Goal: Check status: Check status

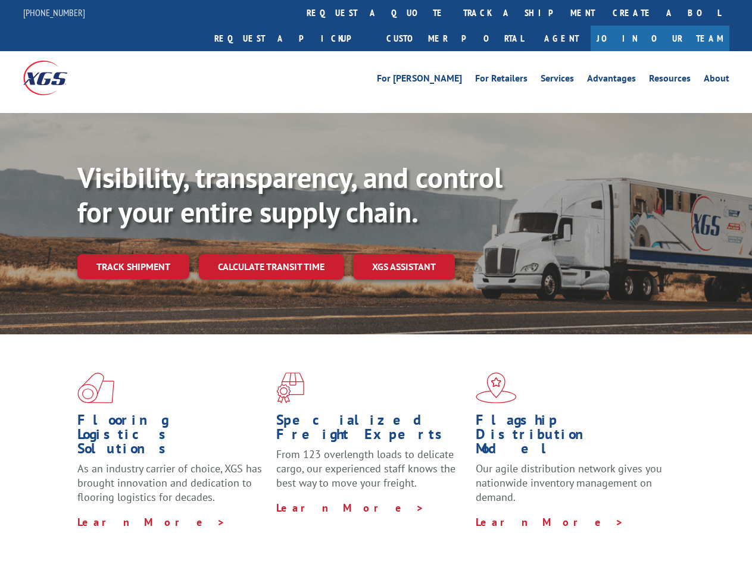
click at [376, 280] on div "Visibility, transparency, and control for your entire supply chain. Track shipm…" at bounding box center [414, 244] width 675 height 166
click at [454, 13] on link "track a shipment" at bounding box center [528, 13] width 149 height 26
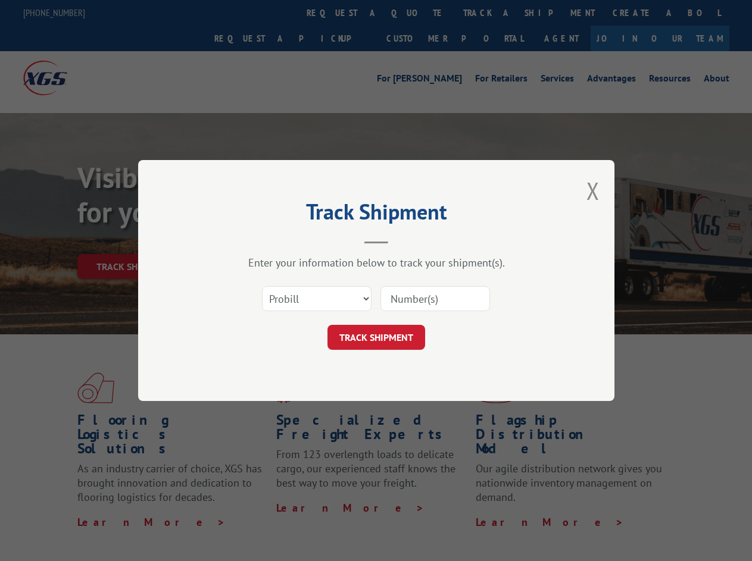
click at [416, 13] on div "Track Shipment Enter your information below to track your shipment(s). Select c…" at bounding box center [376, 280] width 752 height 561
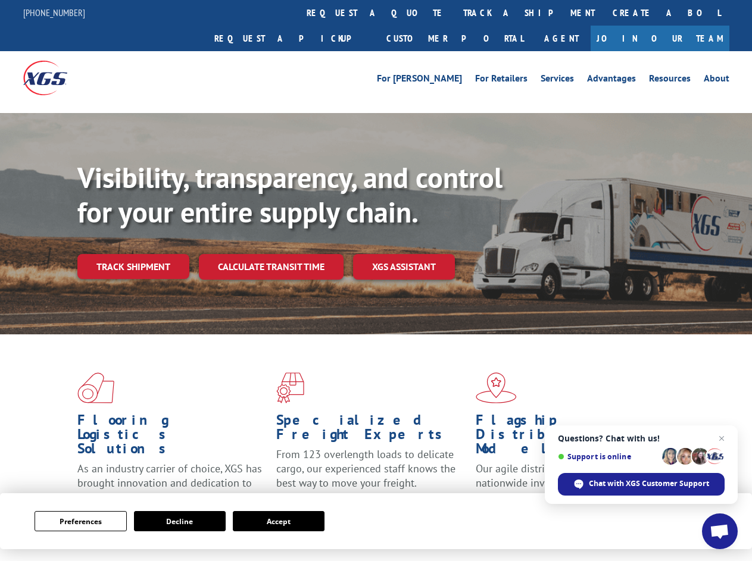
click at [376, 280] on div "Visibility, transparency, and control for your entire supply chain. Track shipm…" at bounding box center [414, 244] width 675 height 166
click at [80, 522] on button "Preferences" at bounding box center [81, 521] width 92 height 20
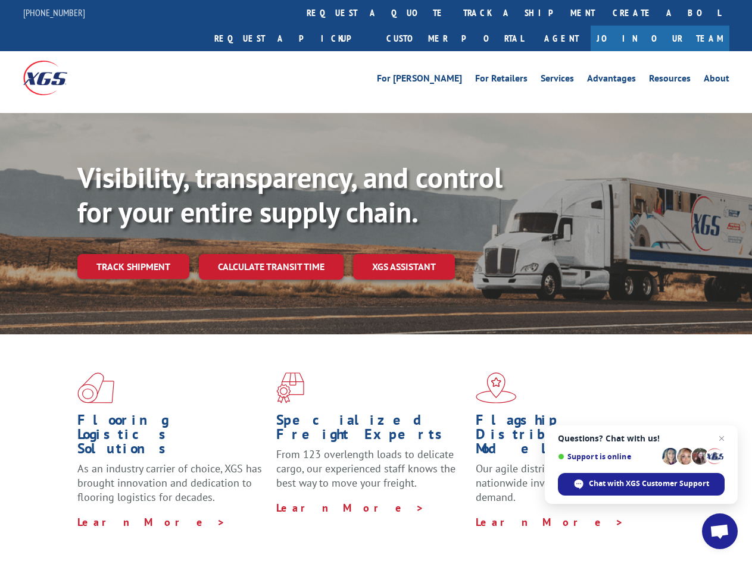
click at [180, 522] on div "Flooring Logistics Solutions As an industry carrier of choice, XGS has brought …" at bounding box center [376, 454] width 752 height 239
click at [279, 522] on div "Flooring Logistics Solutions As an industry carrier of choice, XGS has brought …" at bounding box center [376, 454] width 752 height 239
click at [376, 280] on div "Visibility, transparency, and control for your entire supply chain. Track shipm…" at bounding box center [414, 244] width 675 height 166
click at [454, 13] on link "track a shipment" at bounding box center [528, 13] width 149 height 26
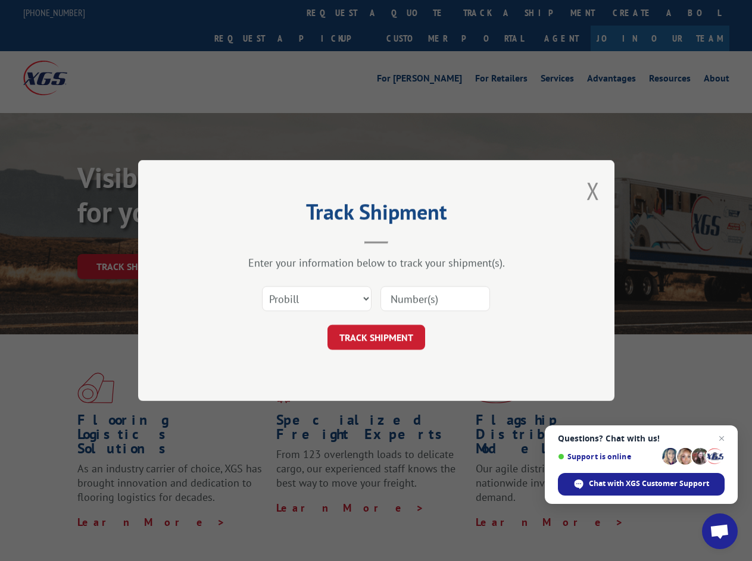
click at [416, 13] on div "Track Shipment Enter your information below to track your shipment(s). Select c…" at bounding box center [376, 280] width 752 height 561
